Goal: Transaction & Acquisition: Book appointment/travel/reservation

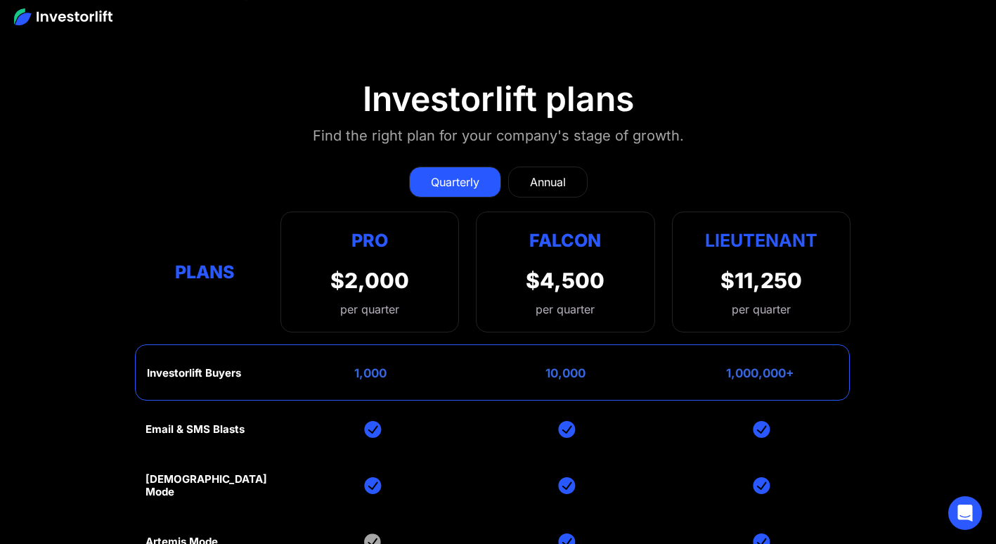
scroll to position [5465, 0]
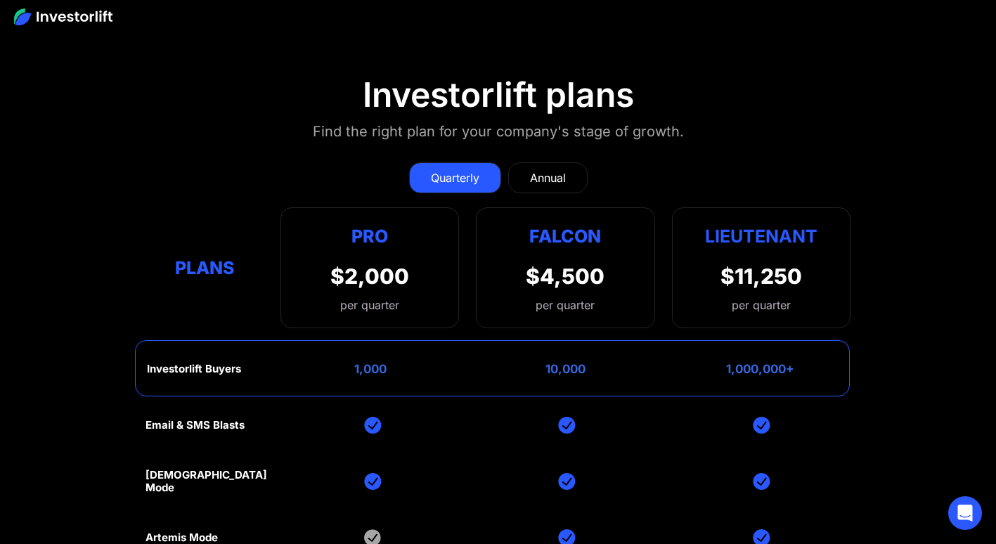
click at [394, 297] on div "per quarter" at bounding box center [369, 305] width 79 height 17
click at [568, 172] on link "Annual" at bounding box center [547, 177] width 79 height 31
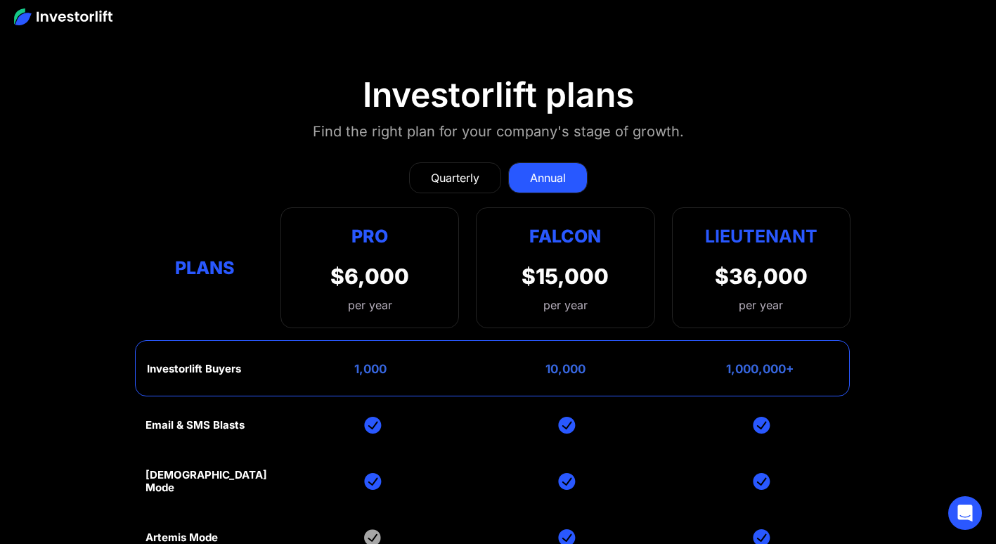
click at [435, 174] on div "Quarterly" at bounding box center [455, 177] width 49 height 17
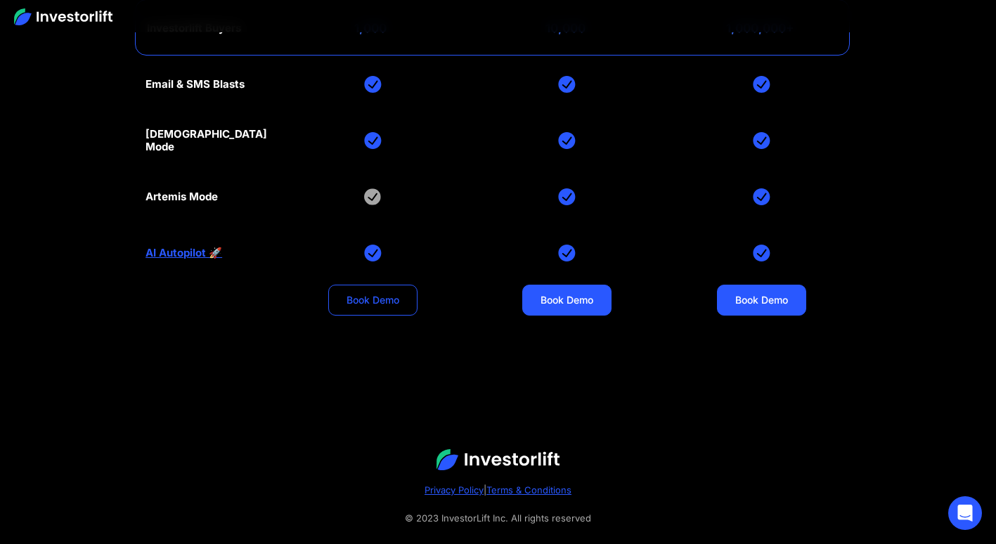
scroll to position [5812, 0]
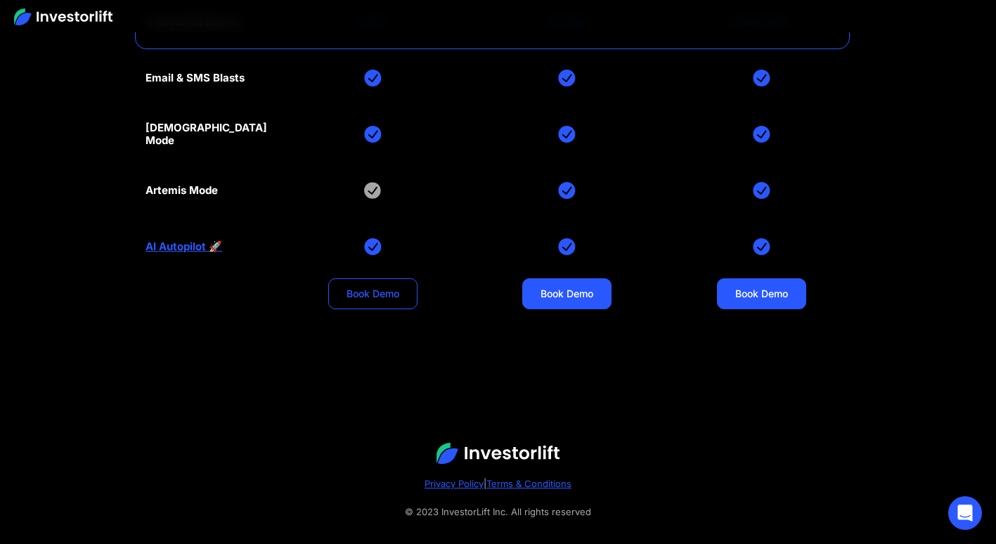
click at [361, 288] on link "Book Demo" at bounding box center [372, 293] width 89 height 31
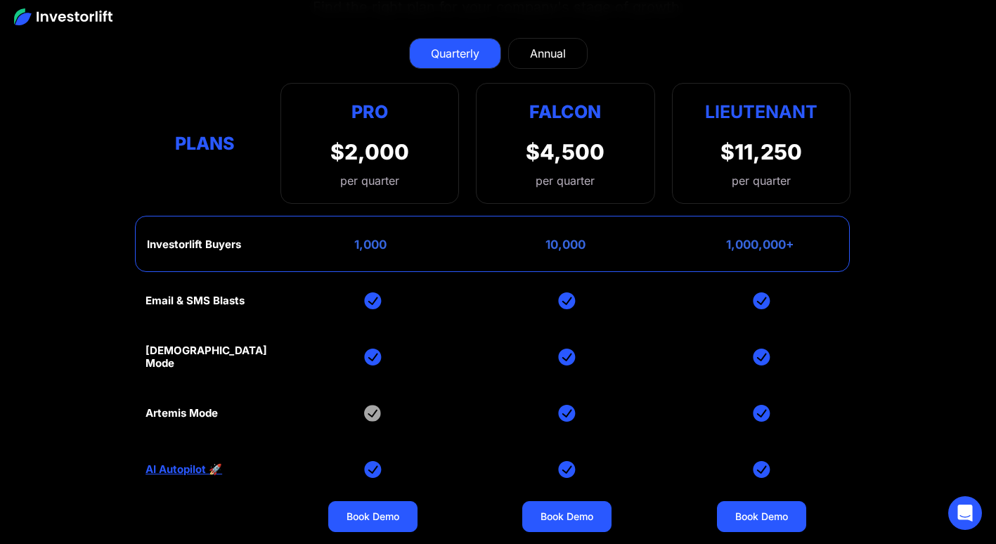
scroll to position [5591, 0]
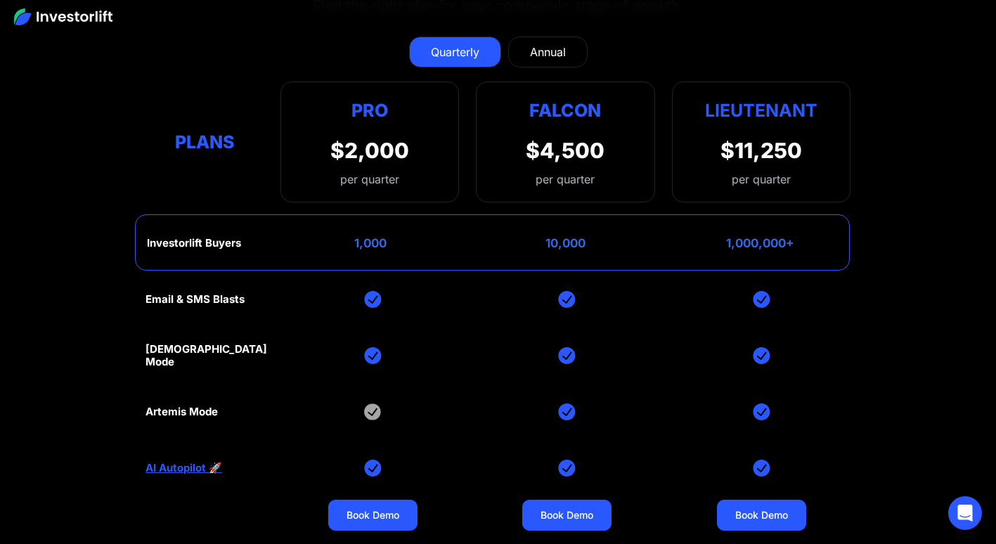
click at [379, 160] on div "$2,000" at bounding box center [369, 150] width 79 height 25
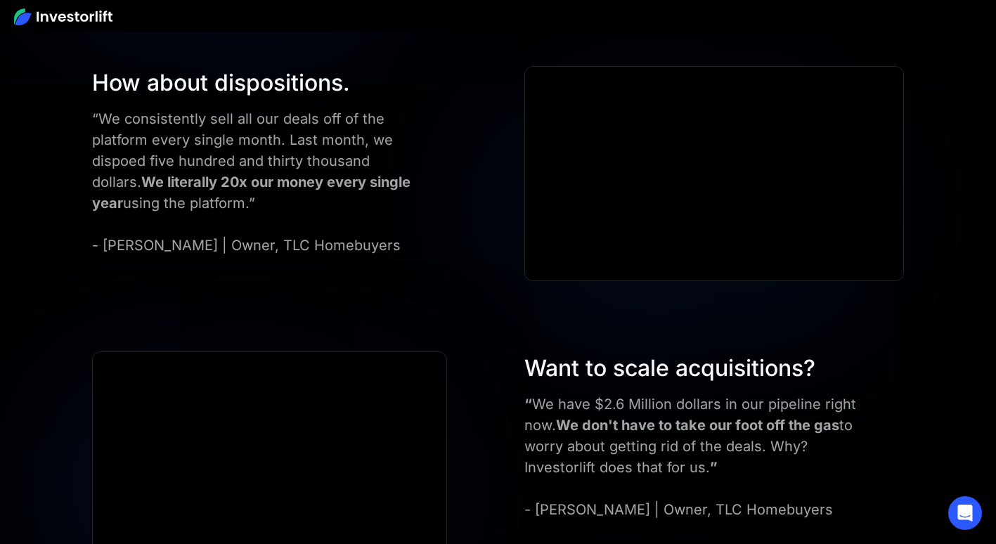
scroll to position [4320, 0]
